Goal: Information Seeking & Learning: Learn about a topic

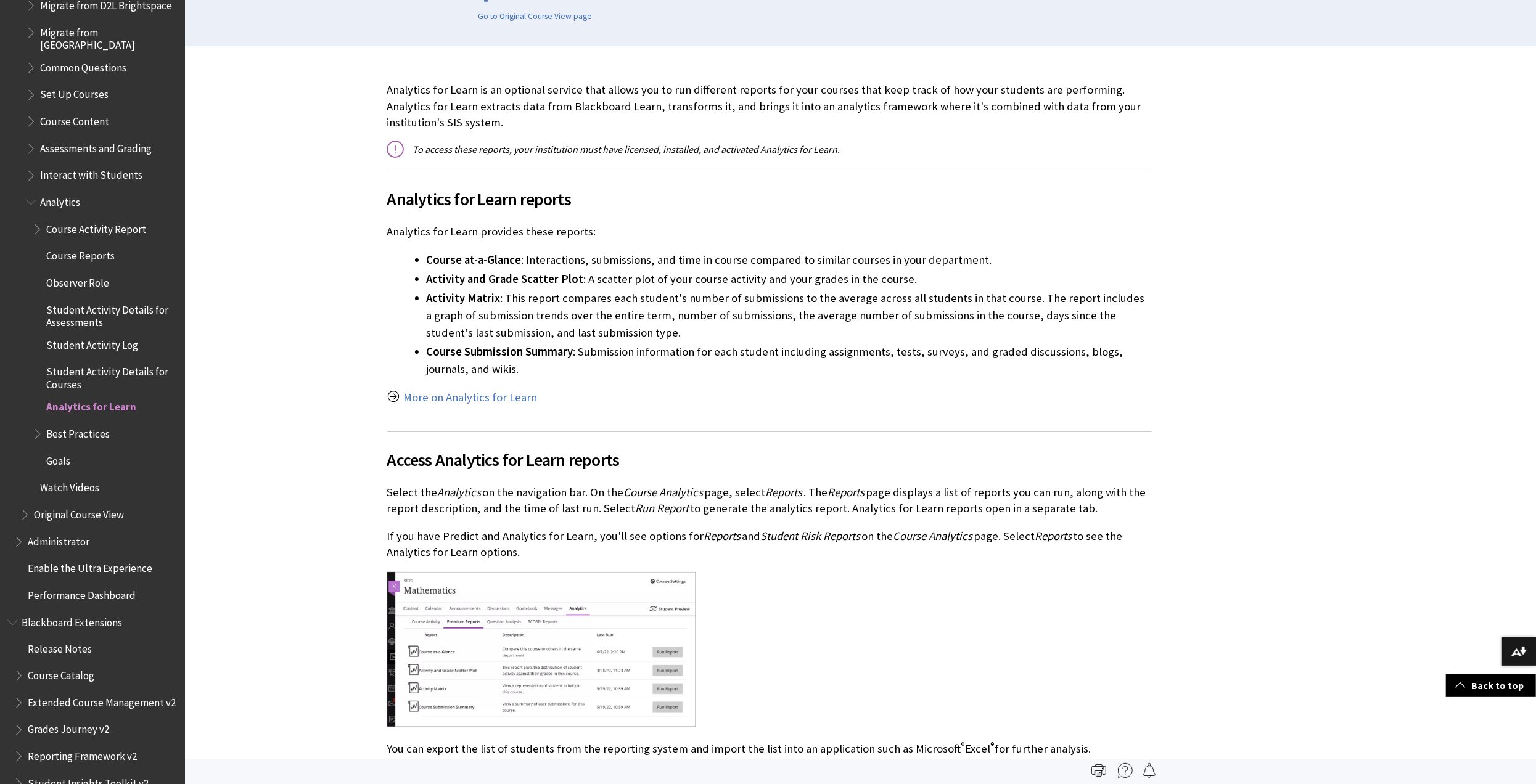
scroll to position [308, 0]
click at [514, 396] on link "More on Analytics for Learn" at bounding box center [471, 398] width 134 height 15
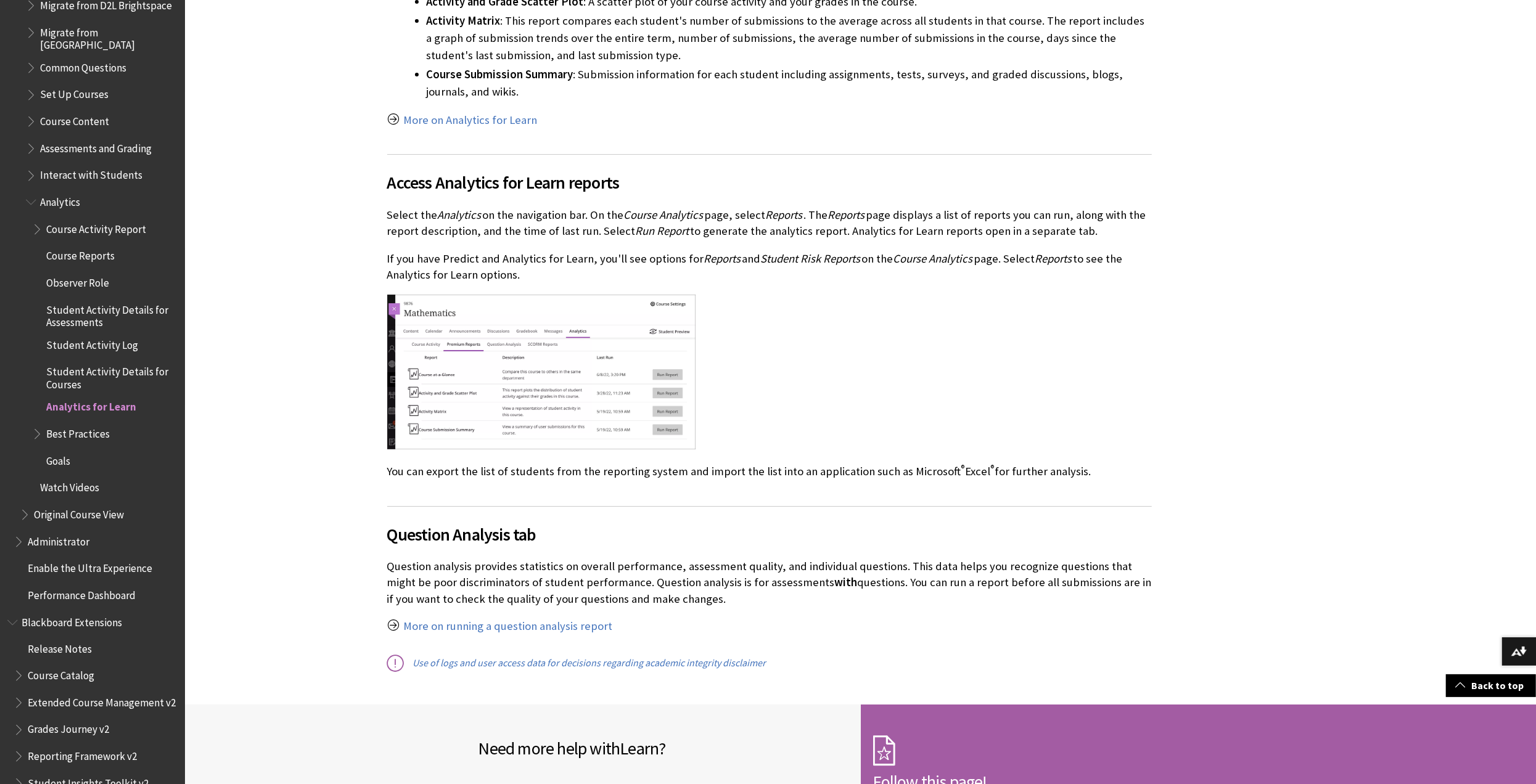
scroll to position [678, 0]
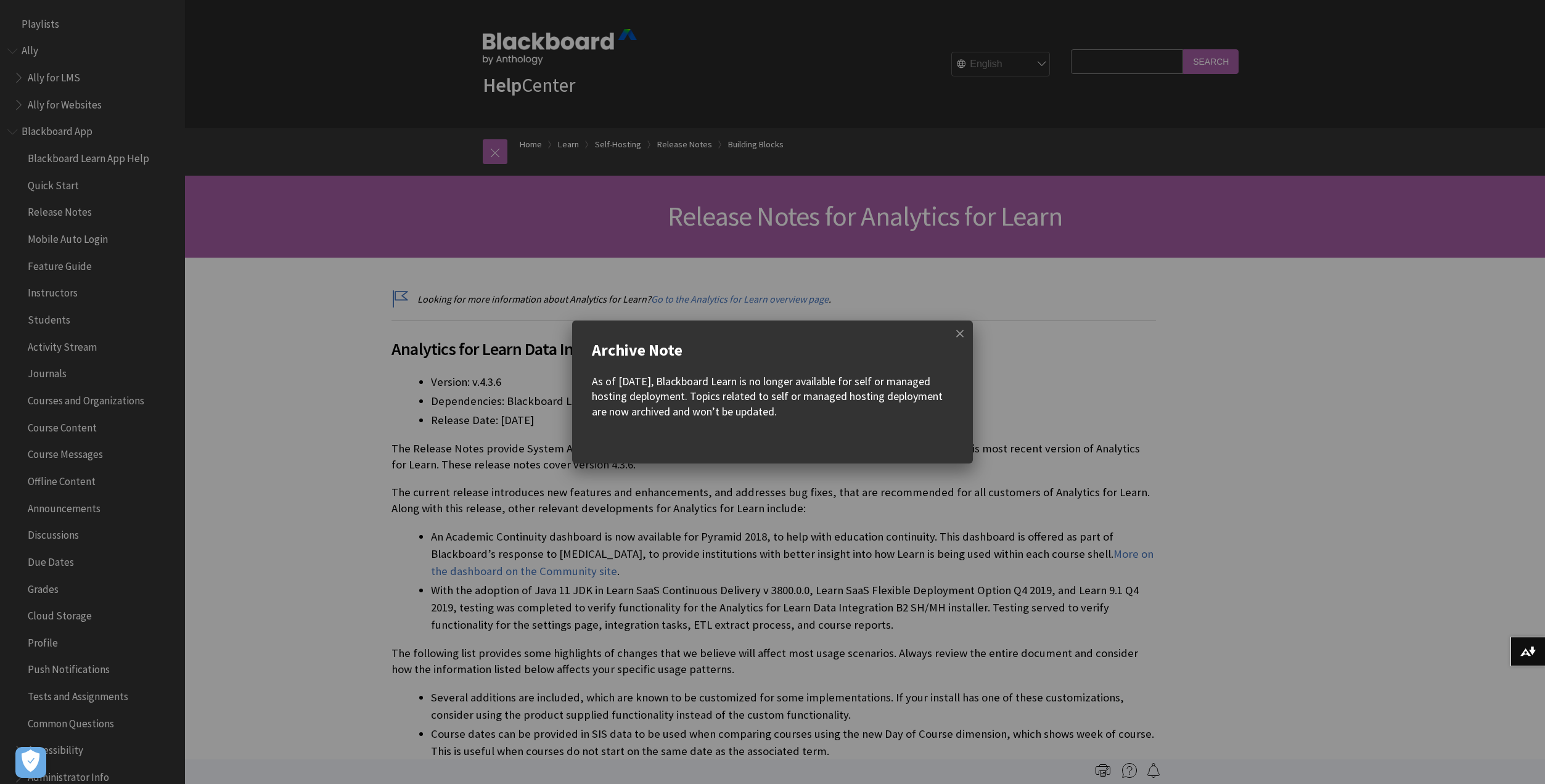
scroll to position [1527, 0]
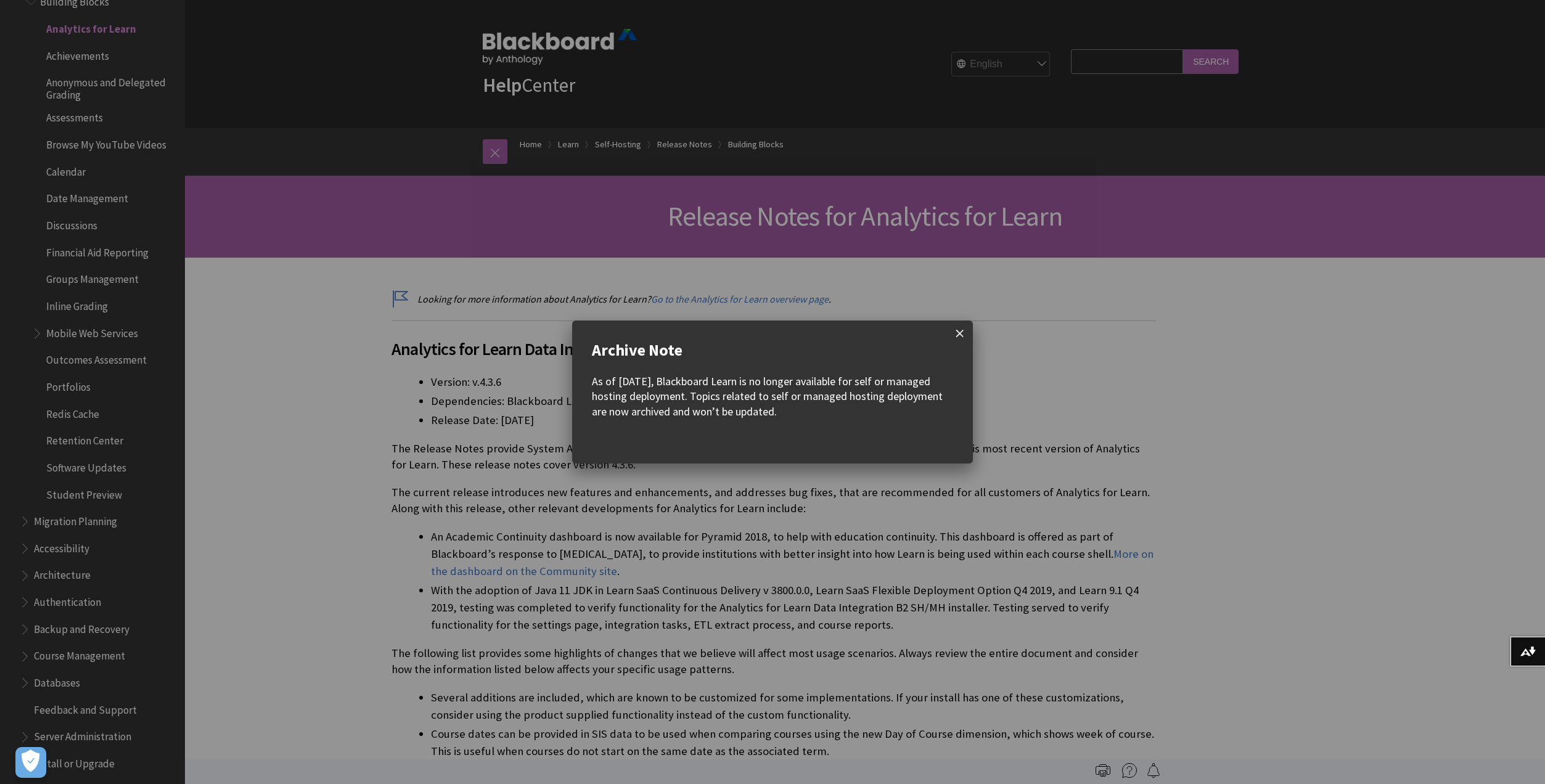
click at [953, 335] on span at bounding box center [960, 333] width 26 height 26
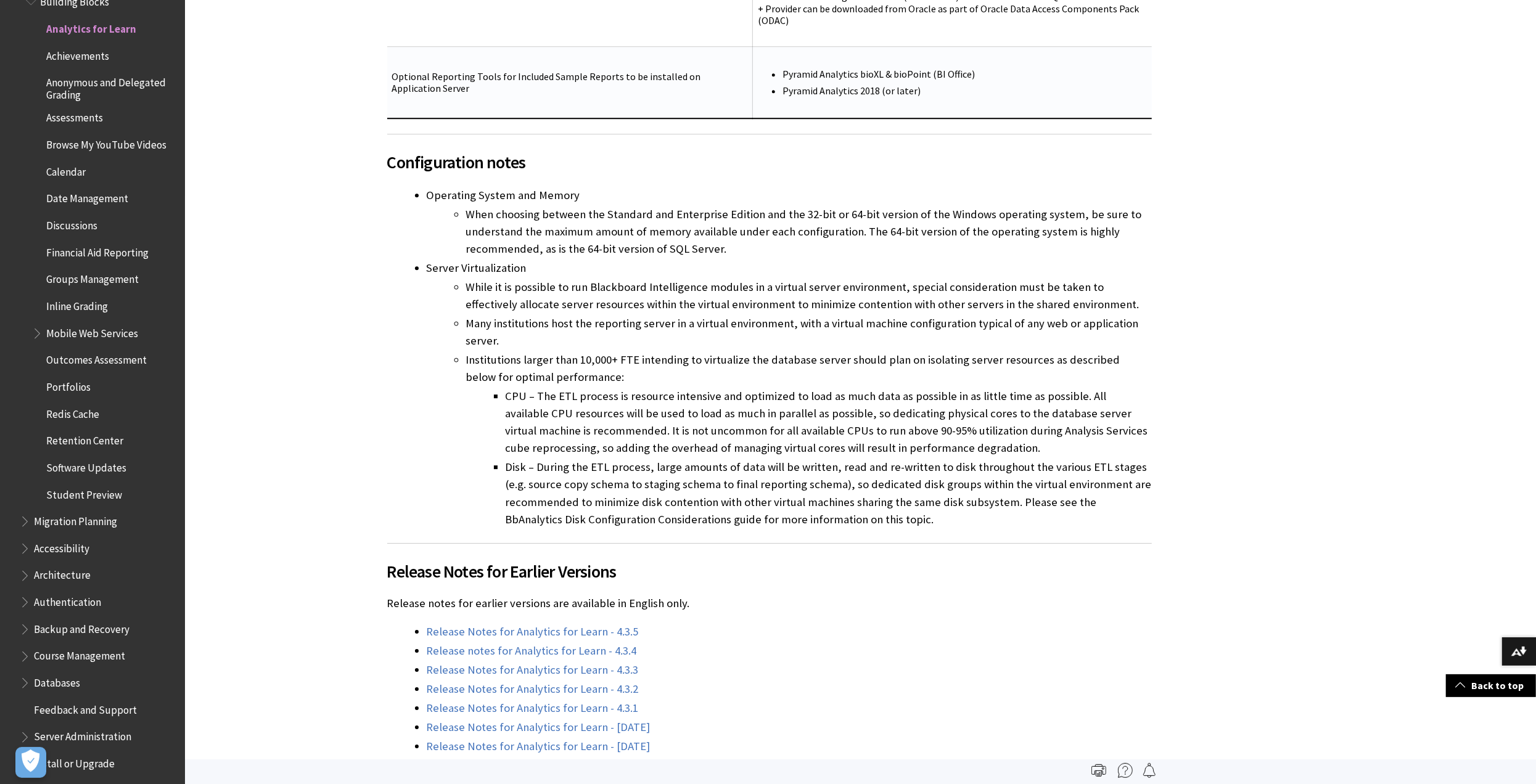
scroll to position [3329, 0]
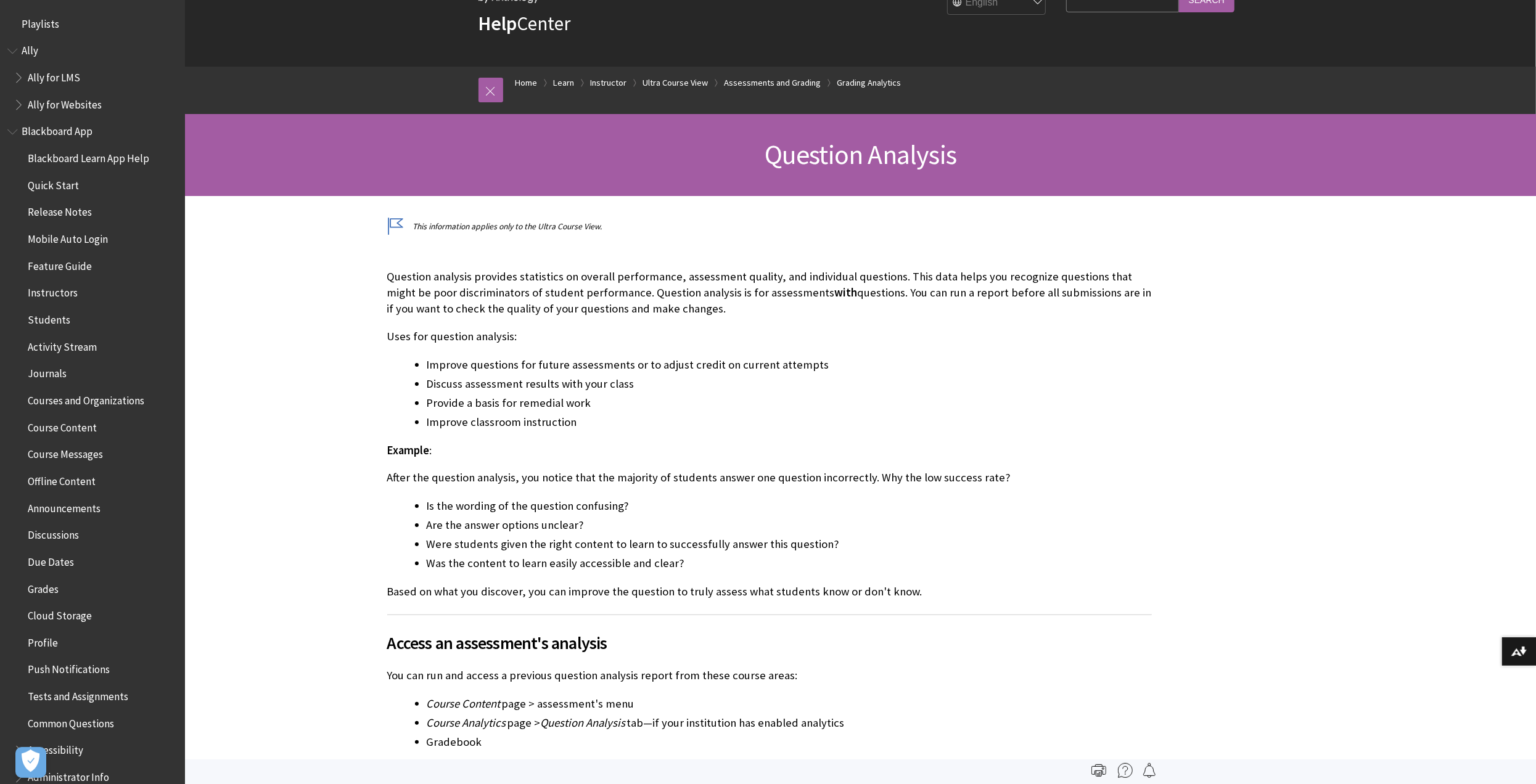
scroll to position [1907, 0]
